Goal: Obtain resource: Download file/media

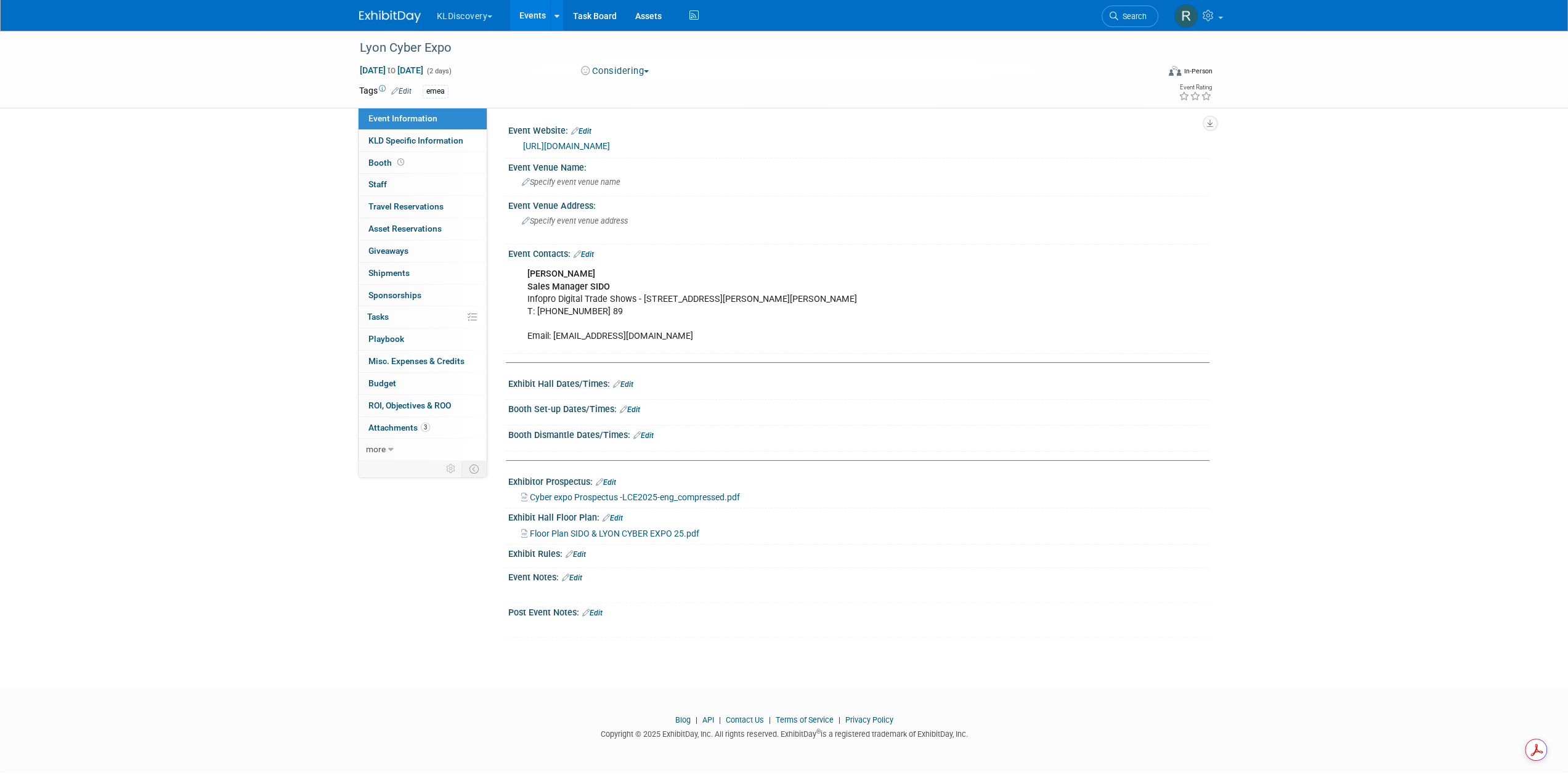
click at [465, 19] on button "KLDiscovery" at bounding box center [472, 13] width 73 height 27
click at [544, 11] on link "Events" at bounding box center [532, 15] width 45 height 31
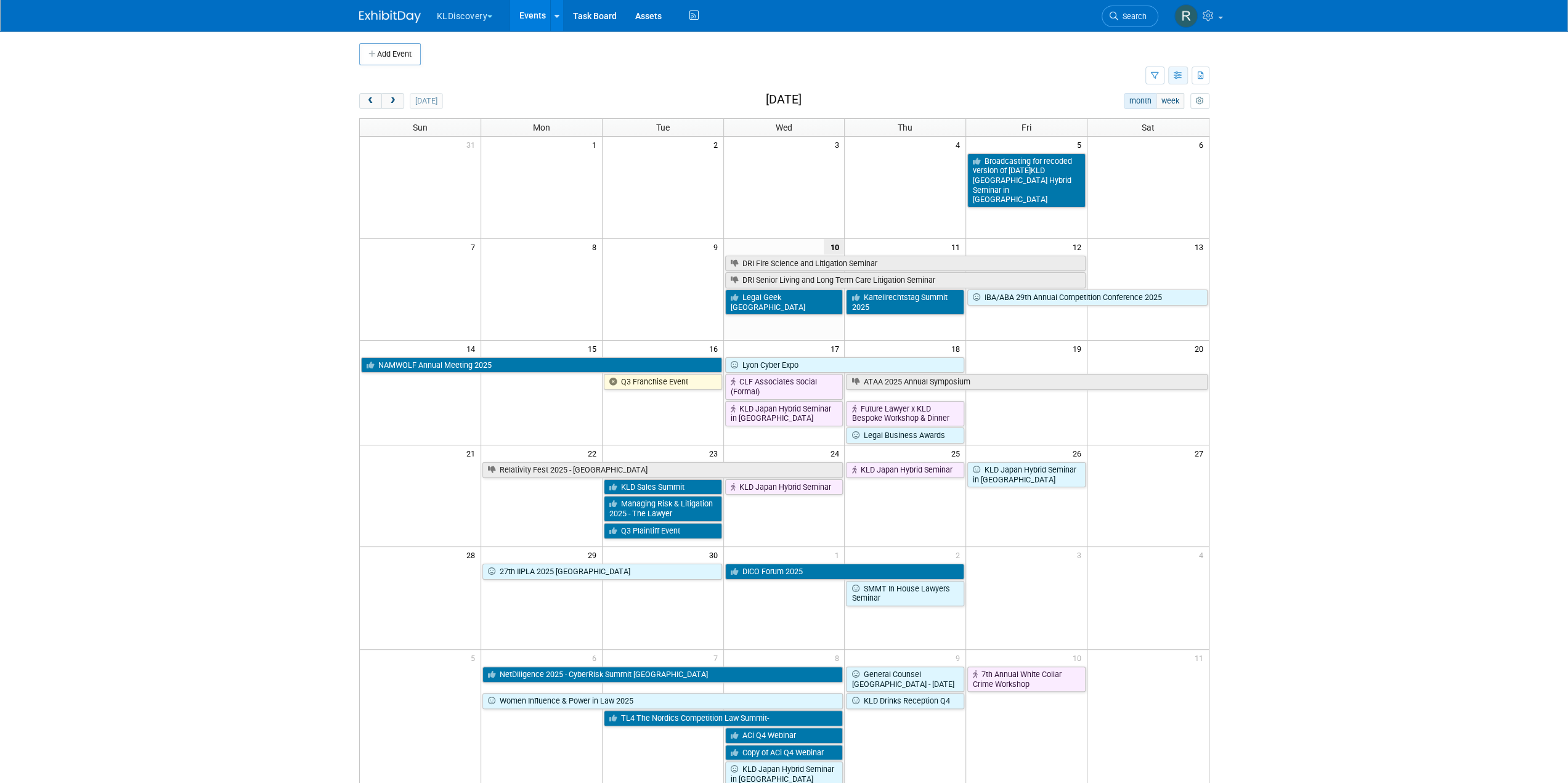
click at [1177, 73] on icon "button" at bounding box center [1178, 76] width 9 height 8
click at [1135, 177] on link "Expert Grid" at bounding box center [1126, 175] width 103 height 18
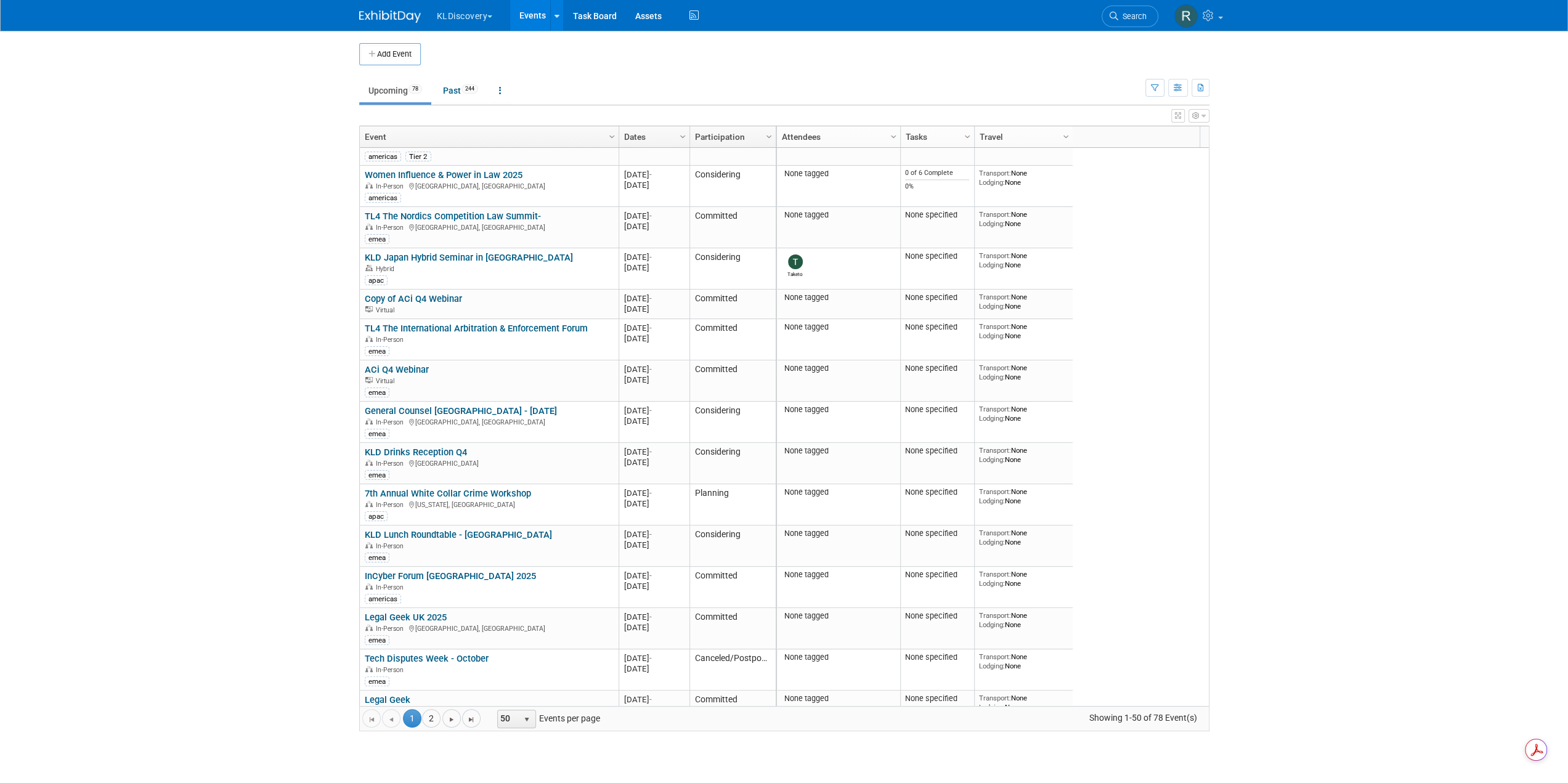
scroll to position [1035, 0]
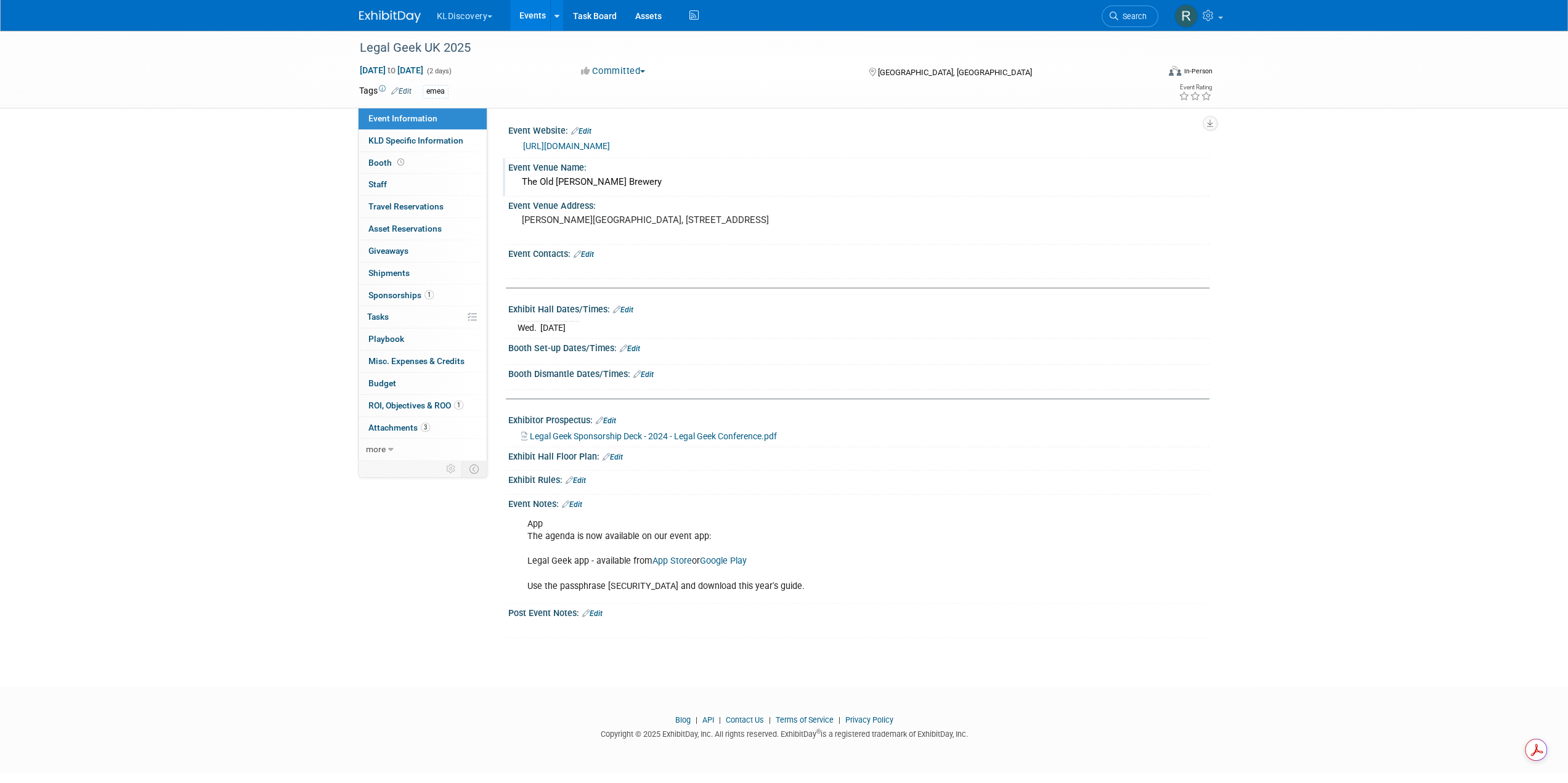
click at [547, 181] on div "The Old Truman Brewery" at bounding box center [859, 181] width 683 height 19
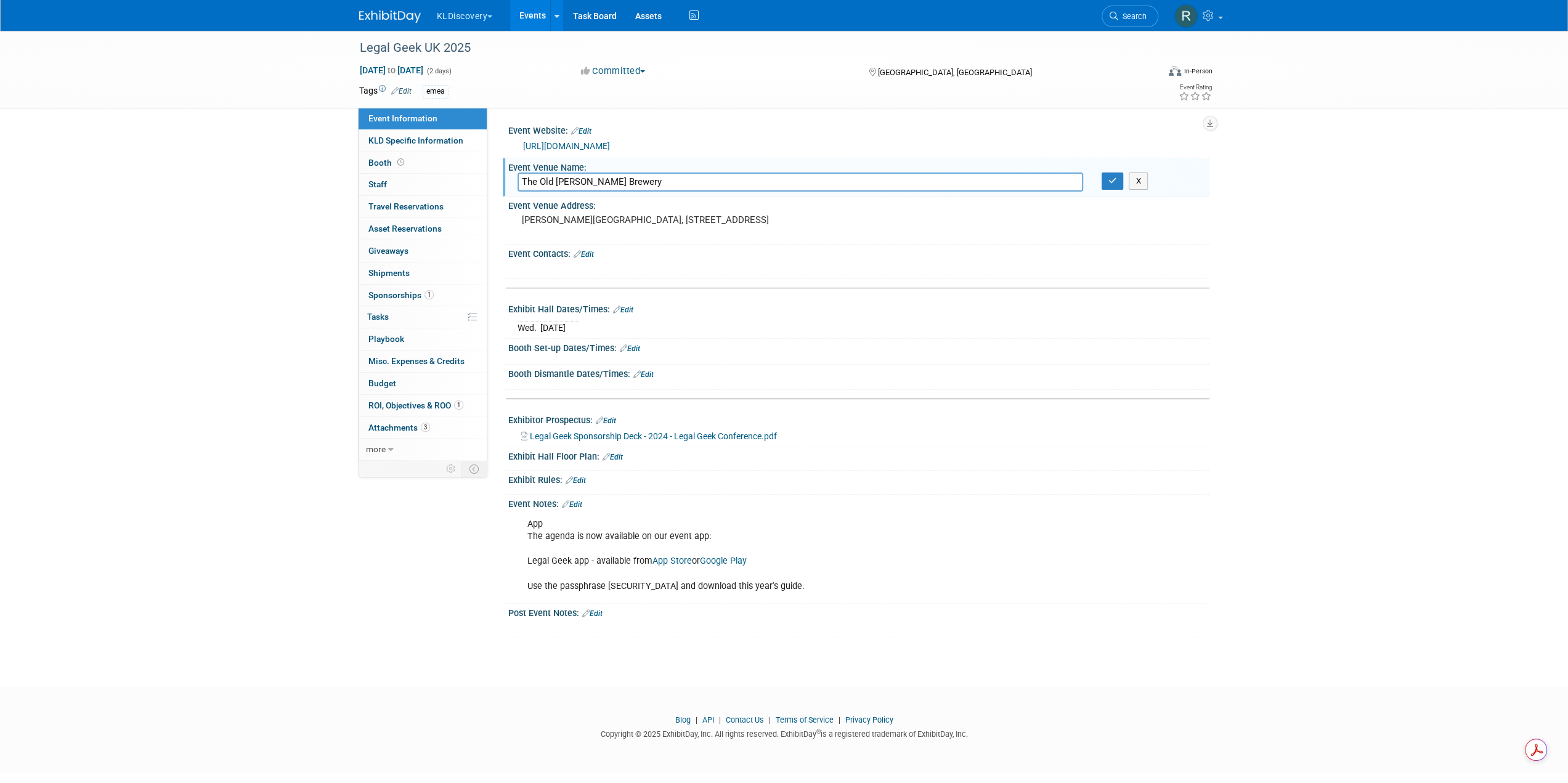
click at [547, 181] on input "The Old Truman Brewery" at bounding box center [800, 181] width 566 height 19
click at [564, 216] on pre "[PERSON_NAME][GEOGRAPHIC_DATA], [STREET_ADDRESS]" at bounding box center [655, 220] width 265 height 11
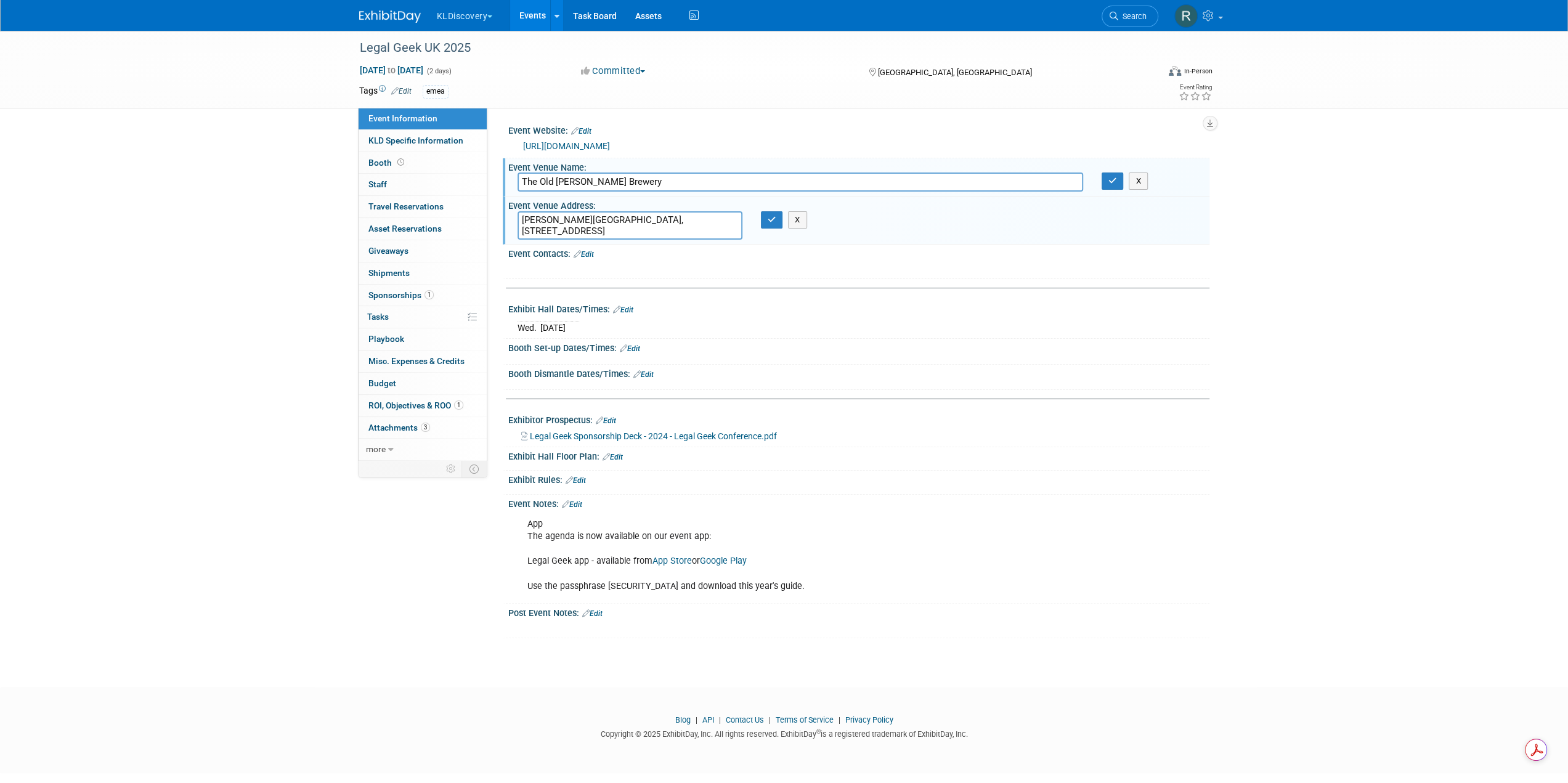
click at [564, 216] on textarea "[PERSON_NAME][GEOGRAPHIC_DATA], [STREET_ADDRESS]" at bounding box center [630, 225] width 225 height 28
click at [1348, 260] on div "Legal Geek UK 2025 Oct 15, 2025 to Oct 16, 2025 (2 days) Oct 15, 2025 to Oct 16…" at bounding box center [784, 347] width 1568 height 634
click at [1458, 243] on div "Legal Geek UK 2025 Oct 15, 2025 to Oct 16, 2025 (2 days) Oct 15, 2025 to Oct 16…" at bounding box center [784, 347] width 1568 height 634
click at [1144, 184] on button "X" at bounding box center [1138, 181] width 19 height 18
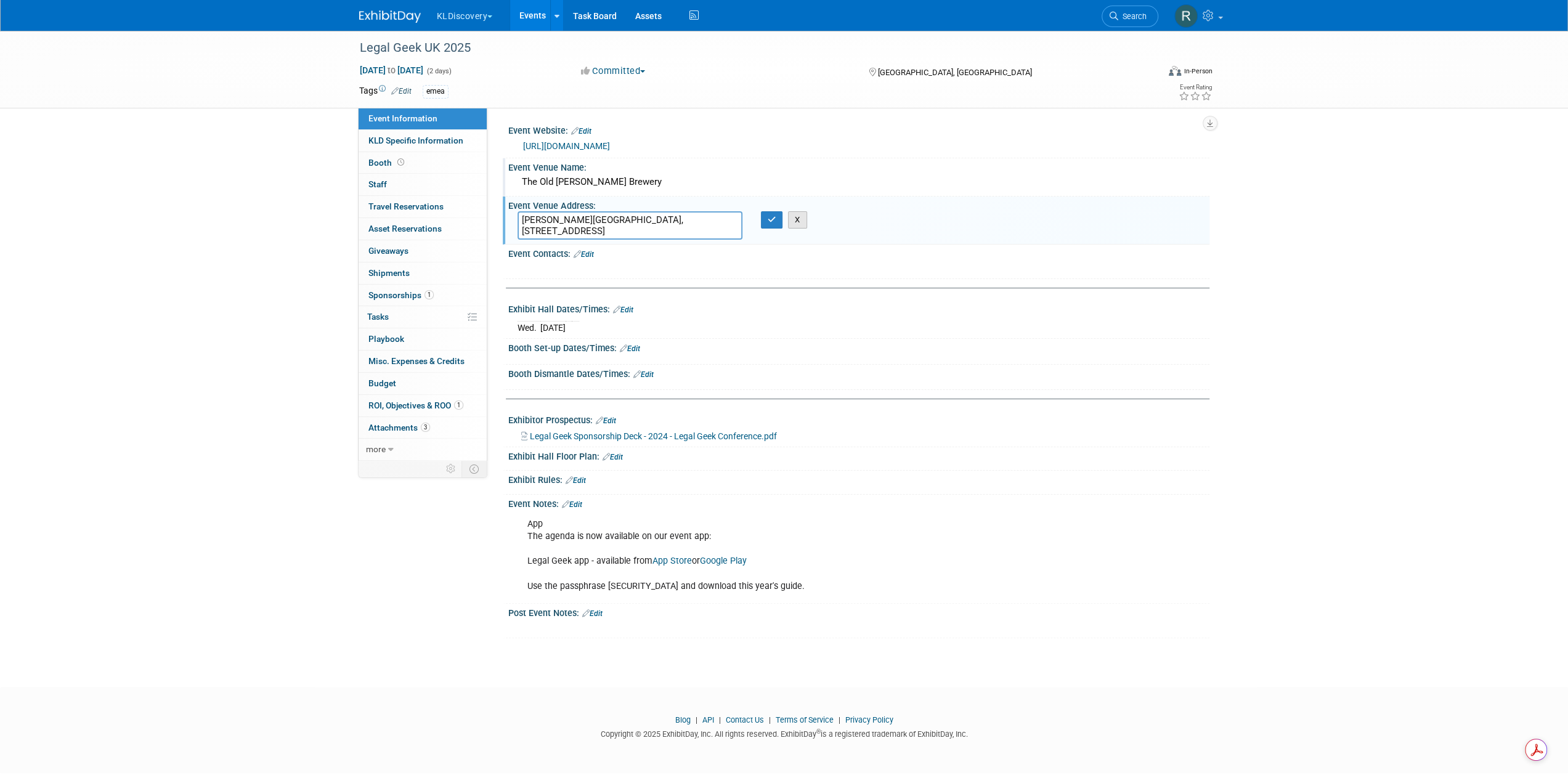
click at [794, 221] on button "X" at bounding box center [797, 220] width 19 height 18
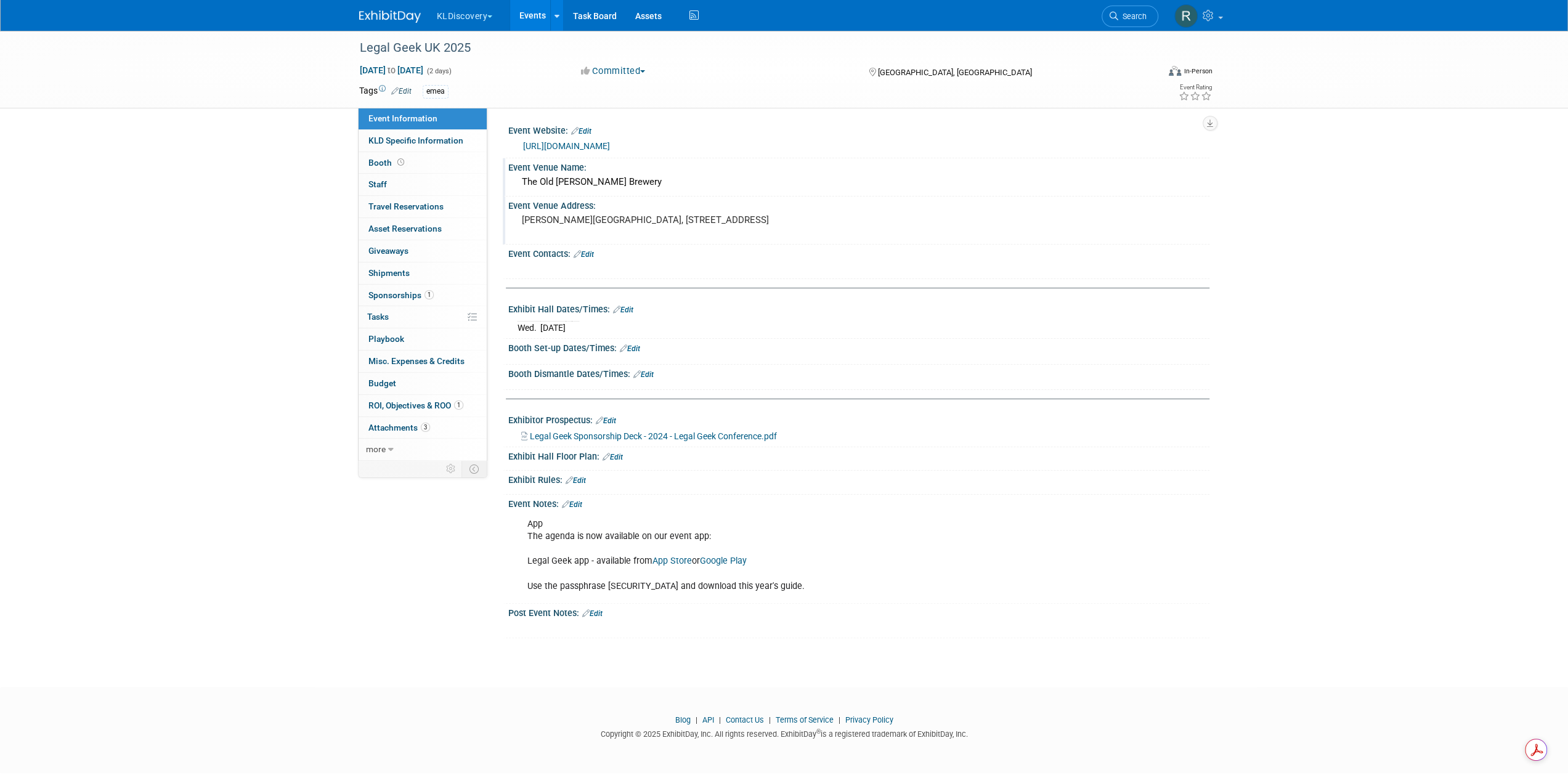
click at [595, 435] on span "Legal Geek Sponsorship Deck - 2024 - Legal Geek Conference.pdf" at bounding box center [653, 436] width 247 height 10
